Goal: Task Accomplishment & Management: Manage account settings

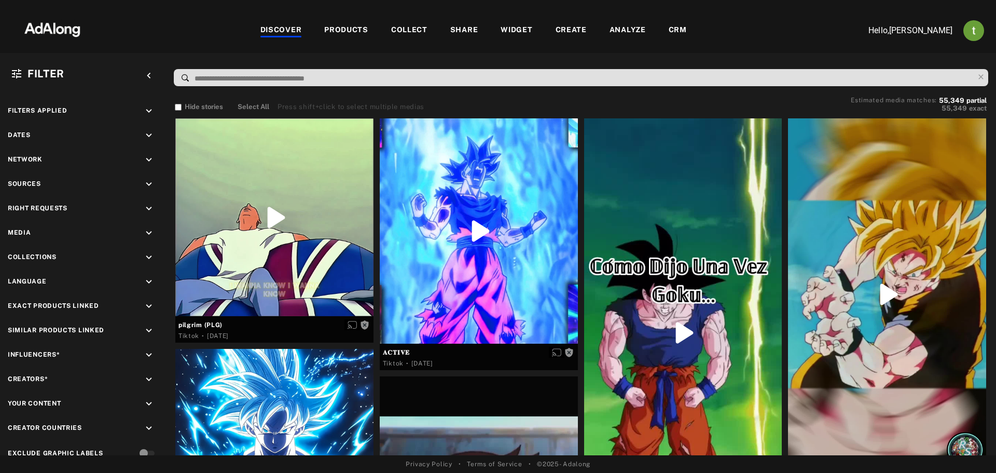
click at [672, 27] on div "CRM" at bounding box center [678, 30] width 18 height 12
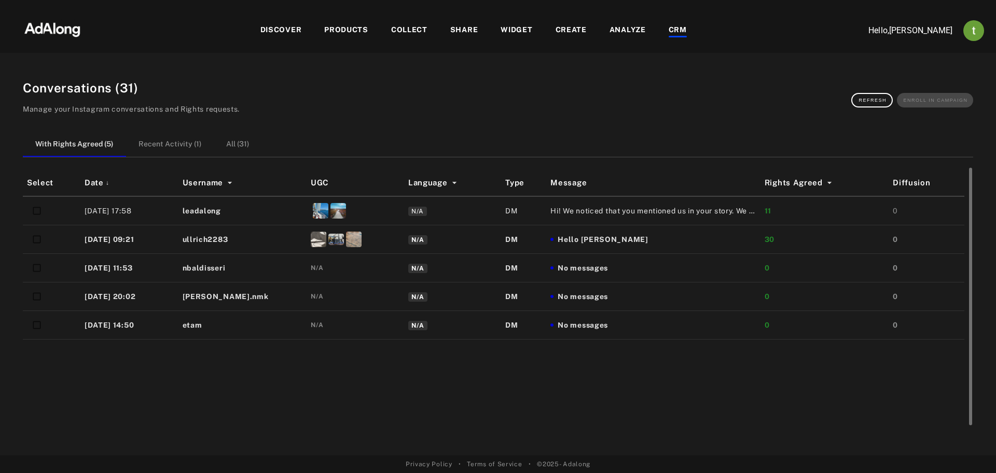
drag, startPoint x: 47, startPoint y: 393, endPoint x: 141, endPoint y: 386, distance: 94.7
click at [47, 393] on div "Select Date ↓ Username UGC Language Type Message Rights Agreed Diffusion 14/08/…" at bounding box center [498, 299] width 951 height 259
click at [349, 327] on div "N/A" at bounding box center [355, 325] width 89 height 20
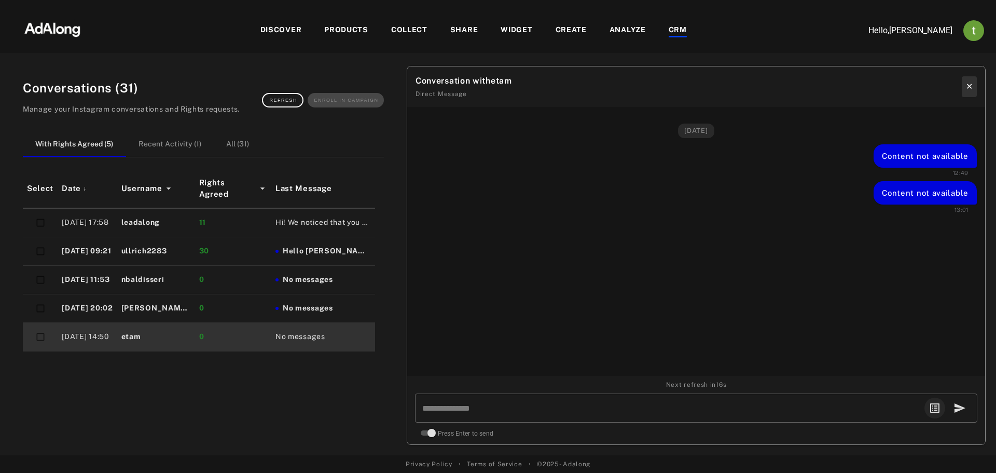
click at [971, 84] on button "✕" at bounding box center [969, 86] width 15 height 21
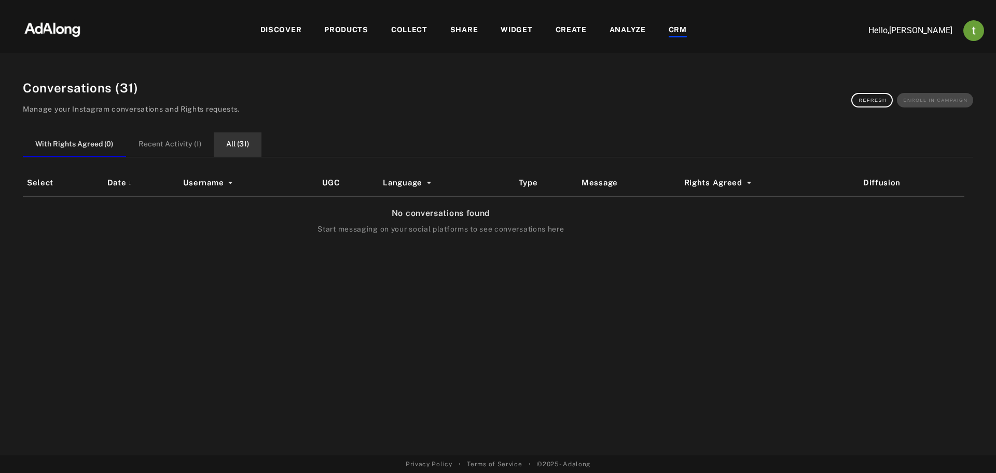
click at [243, 144] on button "All ( 31 )" at bounding box center [238, 144] width 48 height 24
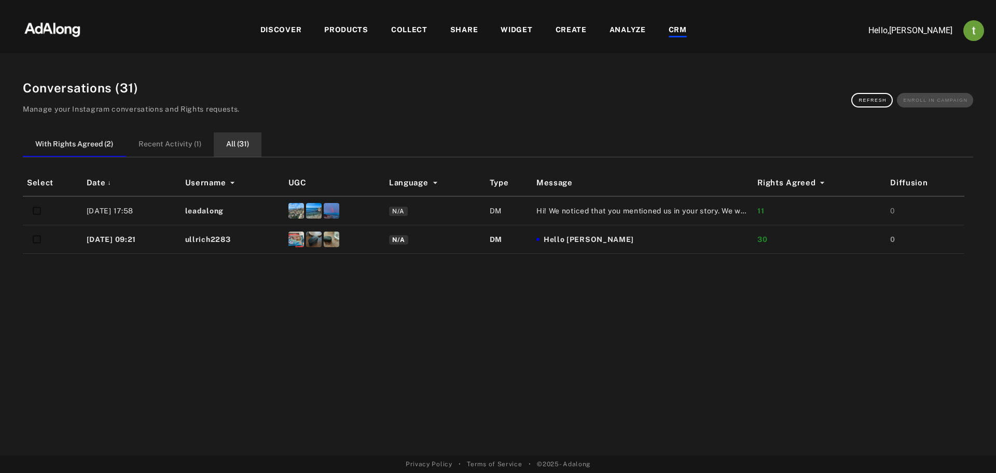
click at [233, 138] on button "All ( 31 )" at bounding box center [238, 144] width 48 height 24
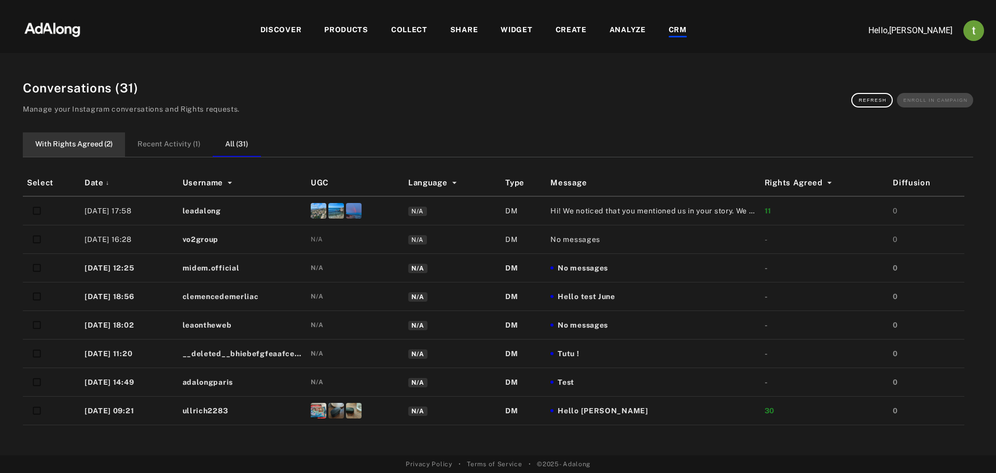
click at [81, 146] on button "With Rights Agreed ( 2 )" at bounding box center [74, 144] width 102 height 24
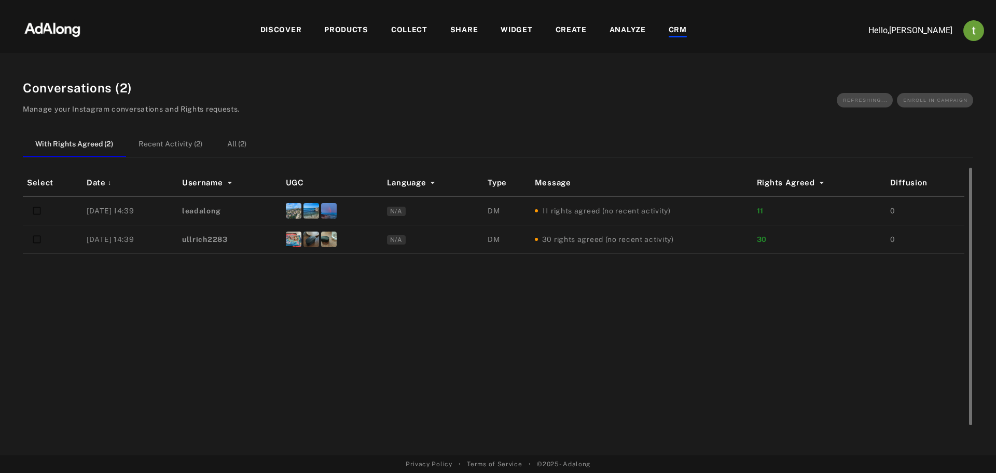
click at [252, 211] on td "leadalong" at bounding box center [230, 210] width 104 height 29
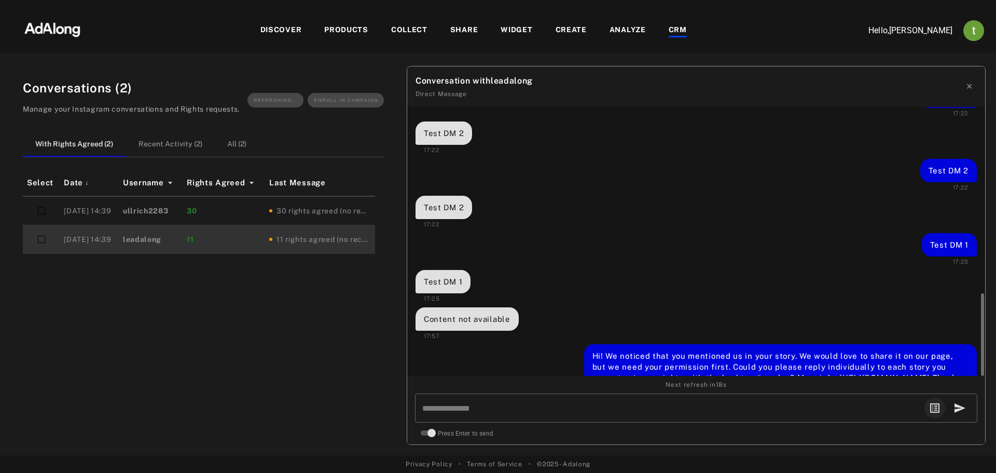
scroll to position [939, 0]
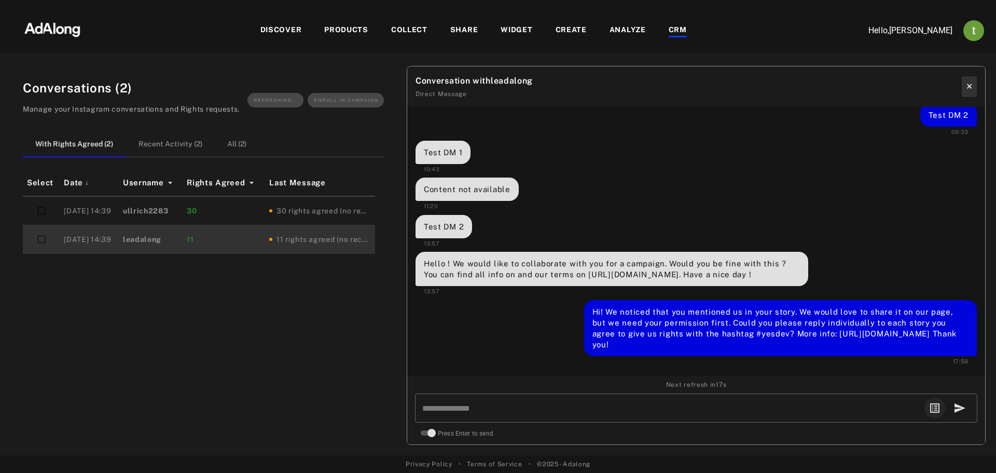
click at [967, 85] on button "✕" at bounding box center [969, 86] width 15 height 21
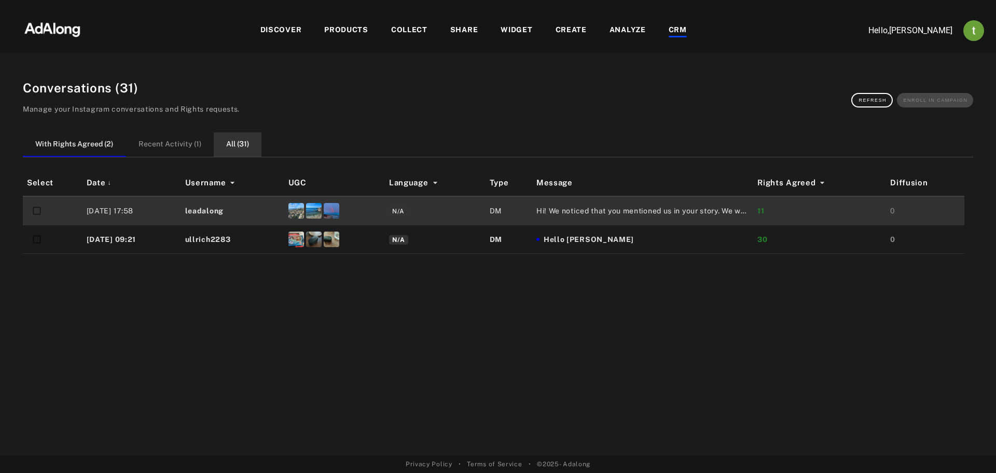
click at [245, 146] on button "All ( 31 )" at bounding box center [238, 144] width 48 height 24
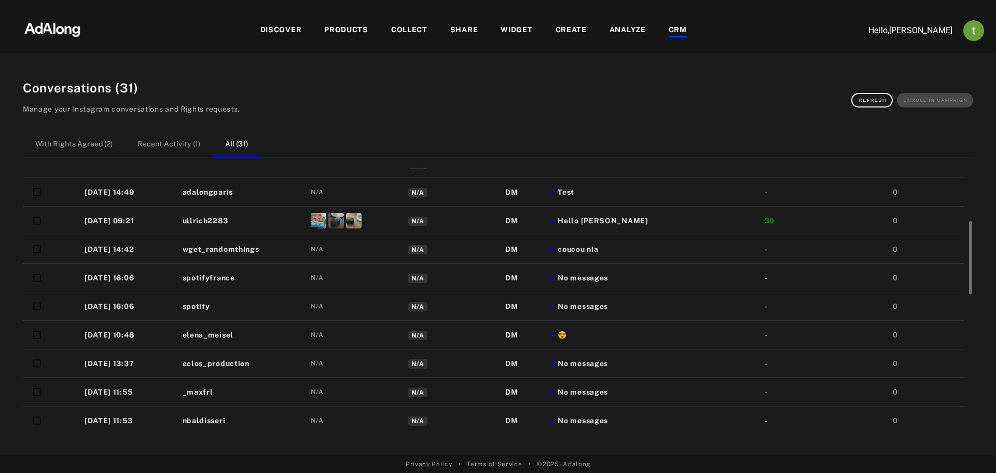
scroll to position [0, 0]
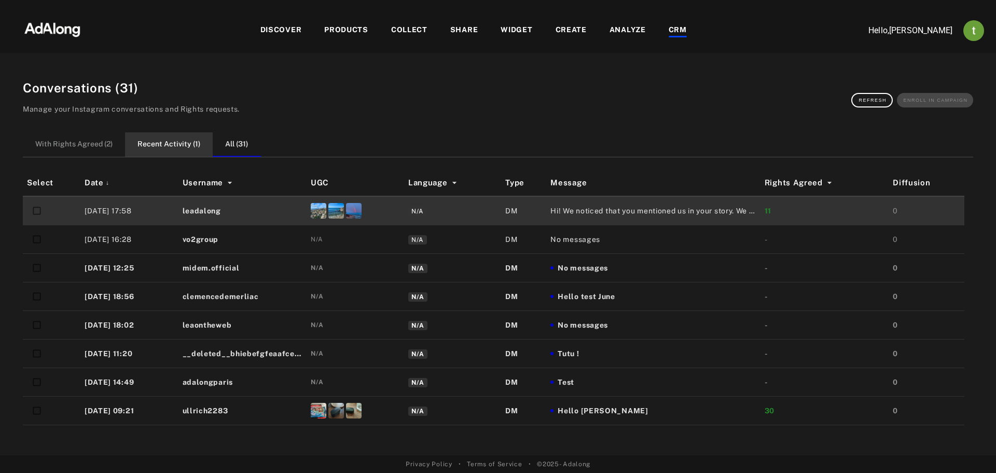
click at [142, 137] on button "Recent Activity ( 1 )" at bounding box center [169, 144] width 88 height 24
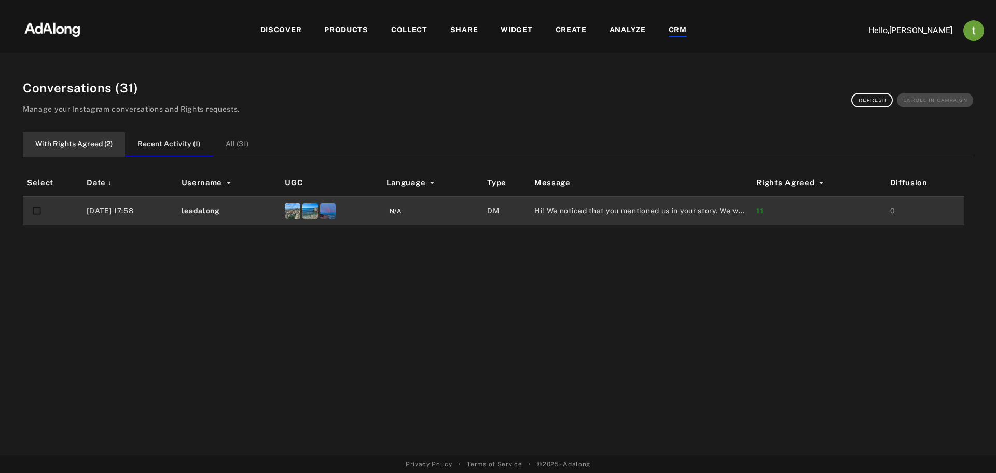
click at [109, 146] on button "With Rights Agreed ( 2 )" at bounding box center [74, 144] width 102 height 24
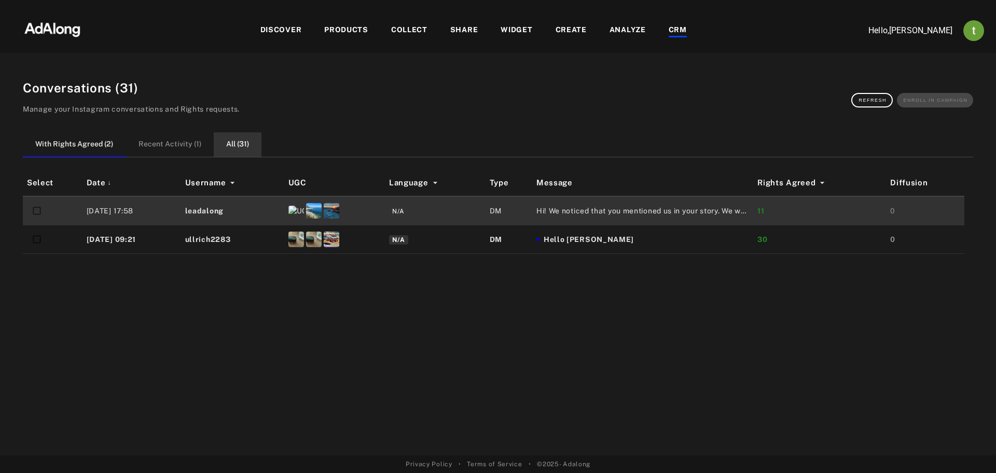
click at [240, 132] on button "All ( 31 )" at bounding box center [238, 144] width 48 height 24
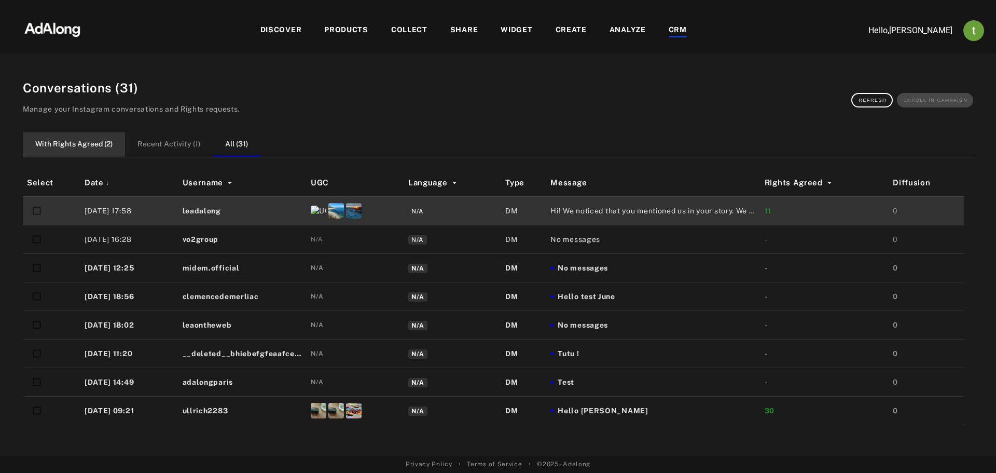
drag, startPoint x: 90, startPoint y: 150, endPoint x: 104, endPoint y: 146, distance: 14.6
click at [91, 149] on button "With Rights Agreed ( 2 )" at bounding box center [74, 144] width 102 height 24
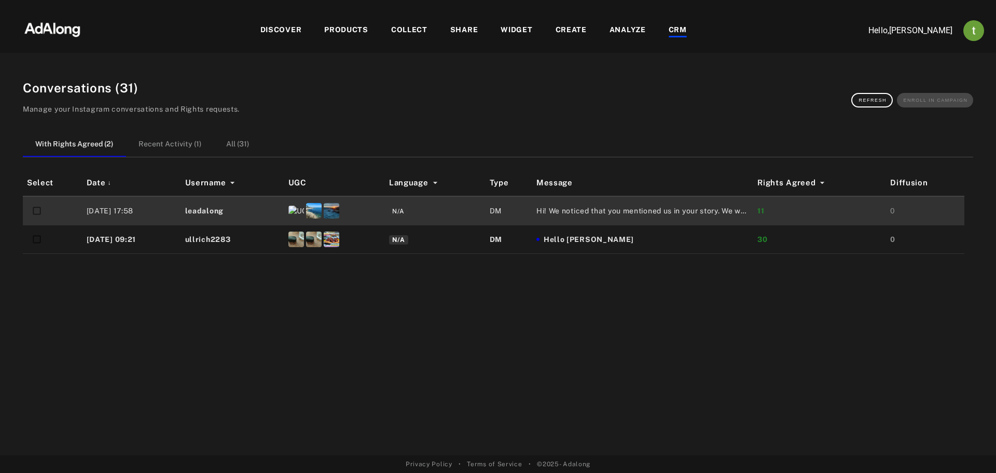
click at [966, 30] on img "Account settings" at bounding box center [974, 30] width 21 height 21
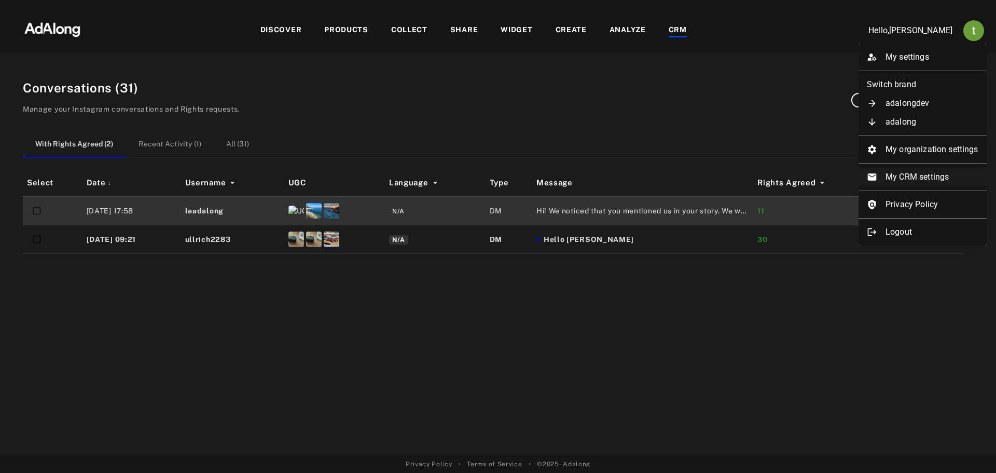
click at [903, 171] on li "My CRM settings" at bounding box center [923, 177] width 128 height 19
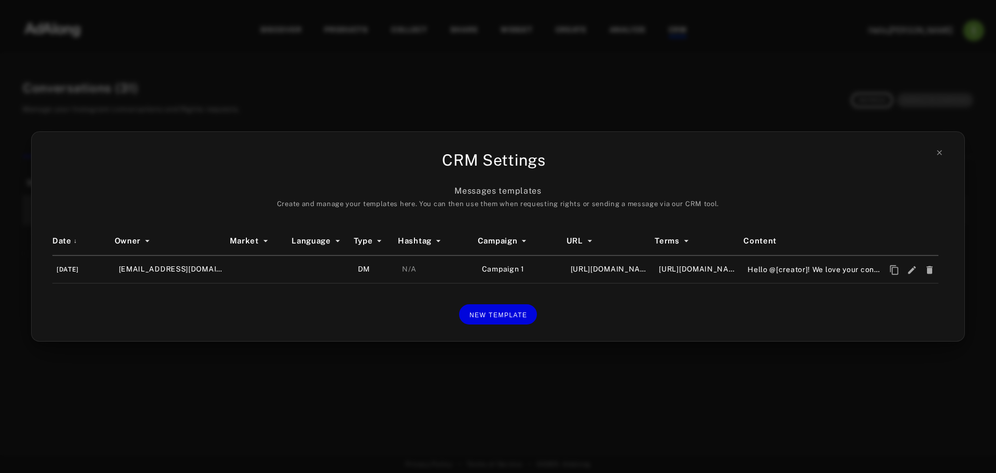
click at [632, 356] on div "CRM Settings Messages templates Create and manage your templates here. You can …" at bounding box center [498, 236] width 996 height 473
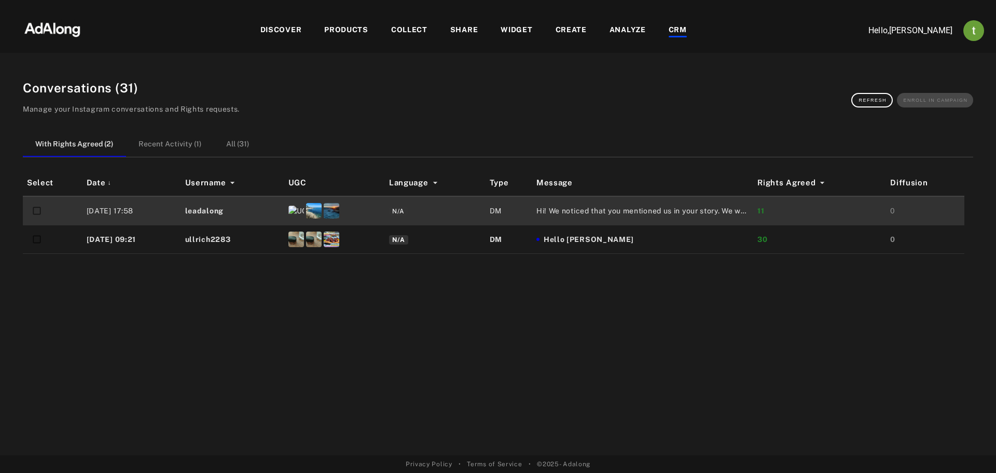
click at [283, 38] on div "DISCOVER PRODUCTS COLLECT SHARE WIDGET CREATE ANALYZE CRM" at bounding box center [473, 30] width 751 height 35
click at [284, 35] on div "DISCOVER" at bounding box center [281, 30] width 42 height 12
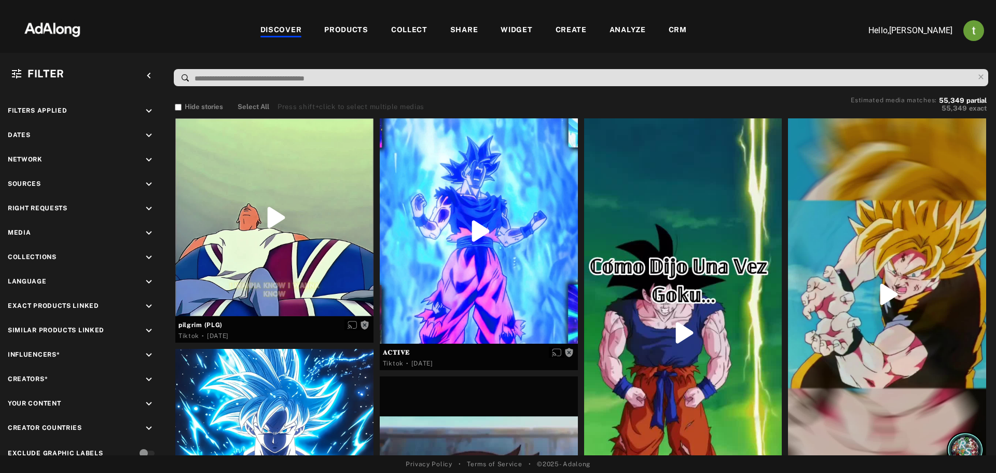
click at [684, 31] on div "CRM" at bounding box center [678, 30] width 18 height 12
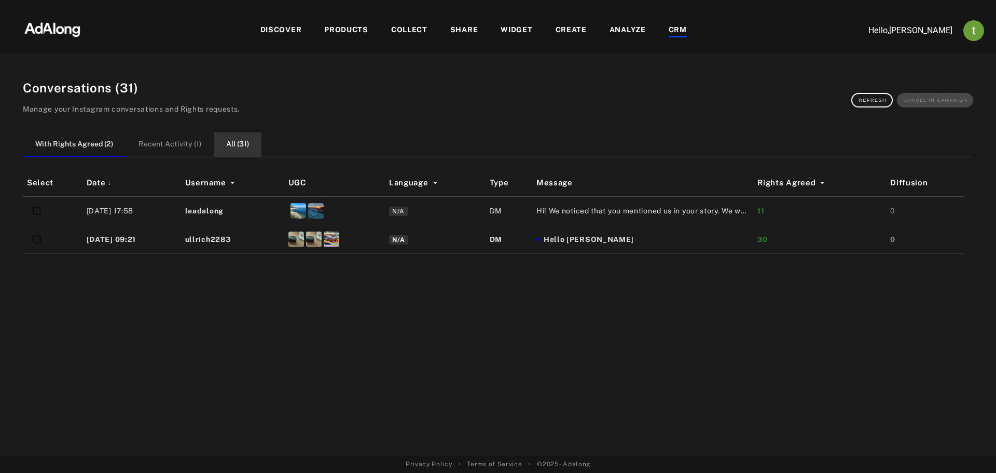
click at [238, 144] on button "All ( 31 )" at bounding box center [238, 144] width 48 height 24
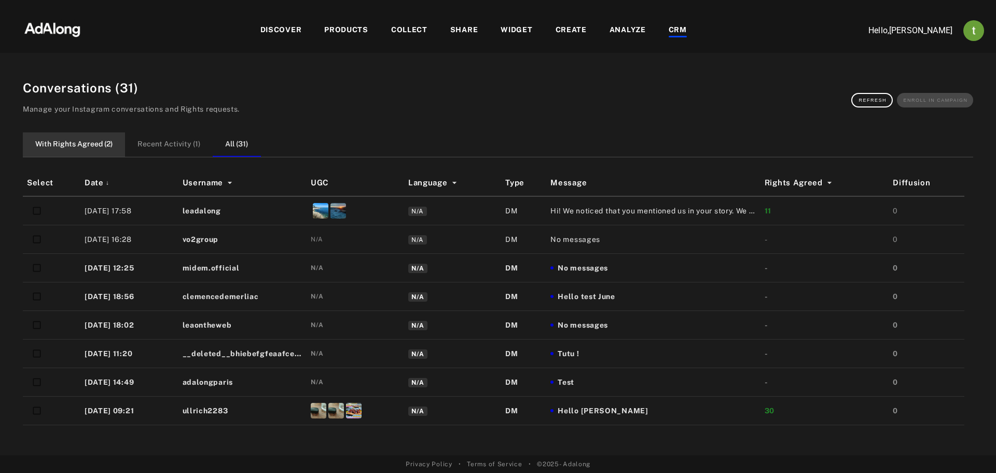
click at [68, 135] on button "With Rights Agreed ( 2 )" at bounding box center [74, 144] width 102 height 24
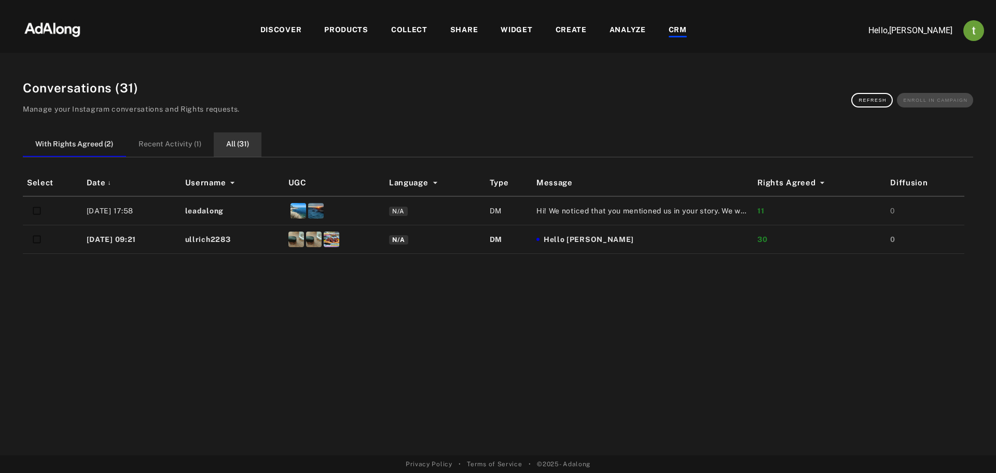
click at [237, 148] on button "All ( 31 )" at bounding box center [238, 144] width 48 height 24
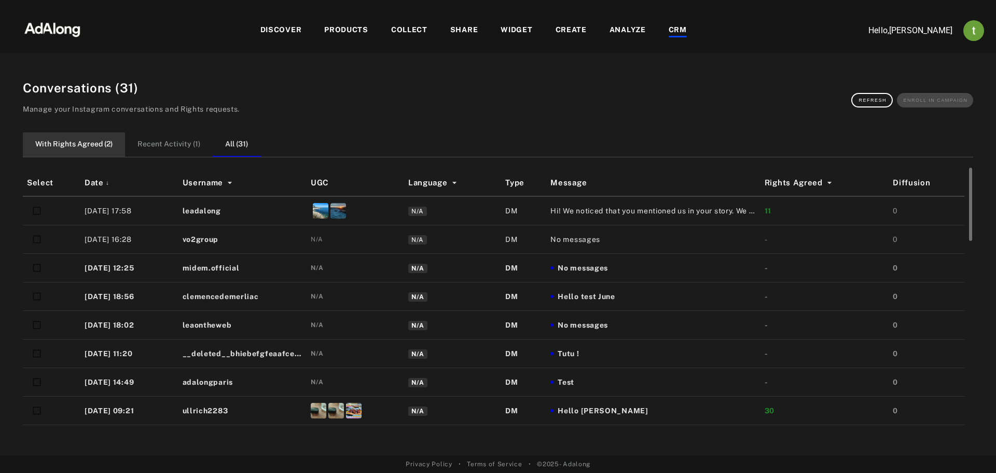
click at [104, 142] on button "With Rights Agreed ( 2 )" at bounding box center [74, 144] width 102 height 24
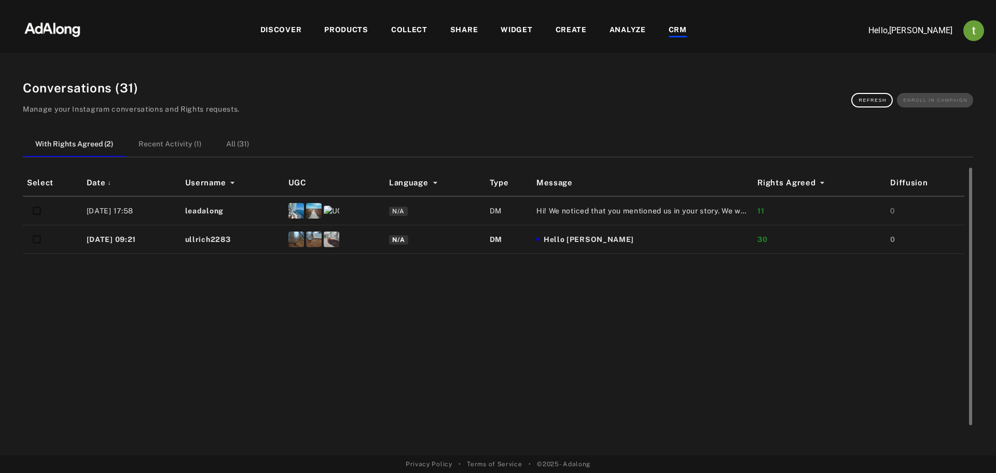
drag, startPoint x: 473, startPoint y: 425, endPoint x: 479, endPoint y: 425, distance: 6.7
click at [476, 425] on div "Select Date ↓ Username UGC Language Type Message Rights Agreed Diffusion [DATE]…" at bounding box center [498, 299] width 951 height 259
